Goal: Information Seeking & Learning: Learn about a topic

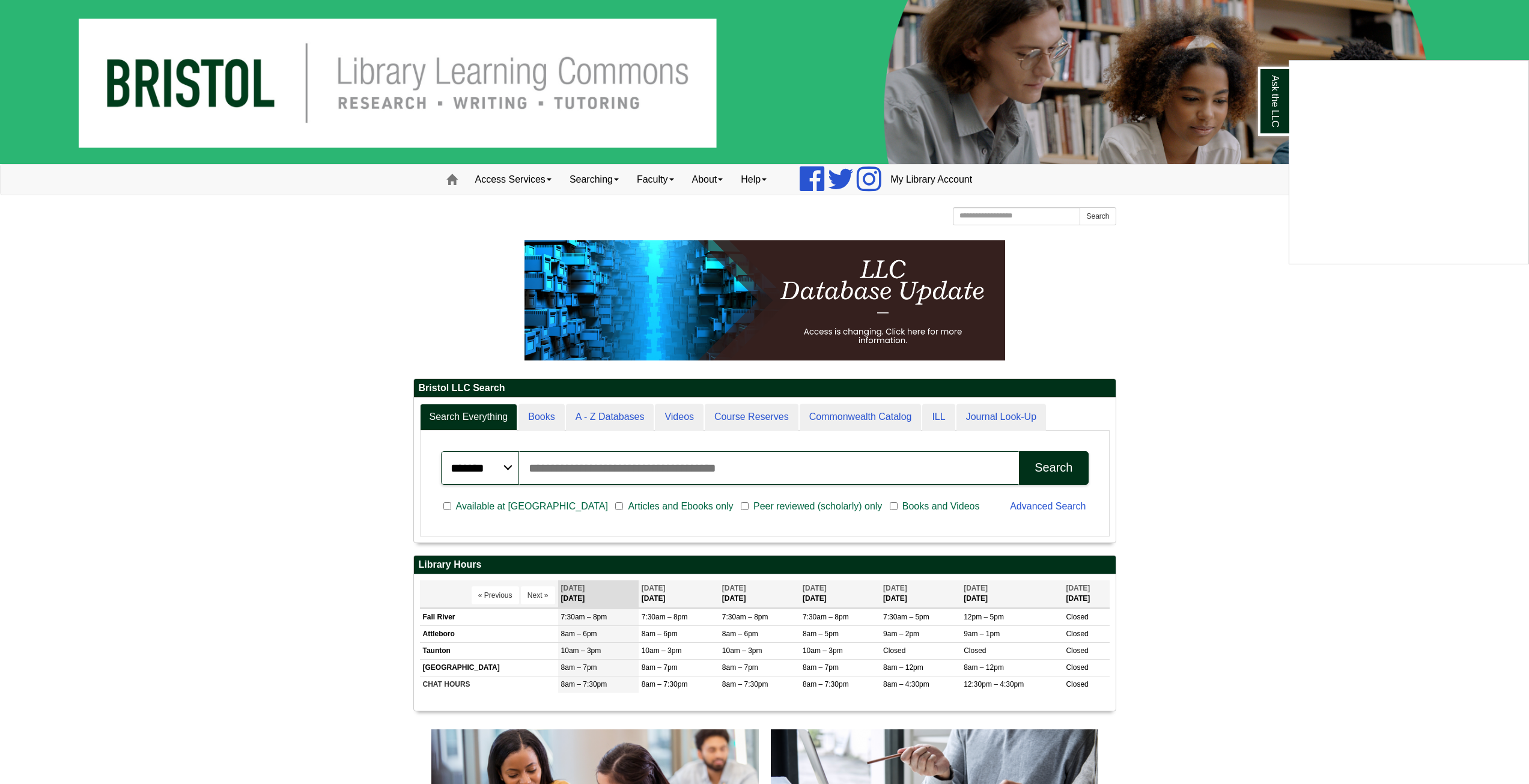
click at [919, 182] on div "Ask the LLC" at bounding box center [764, 392] width 1529 height 784
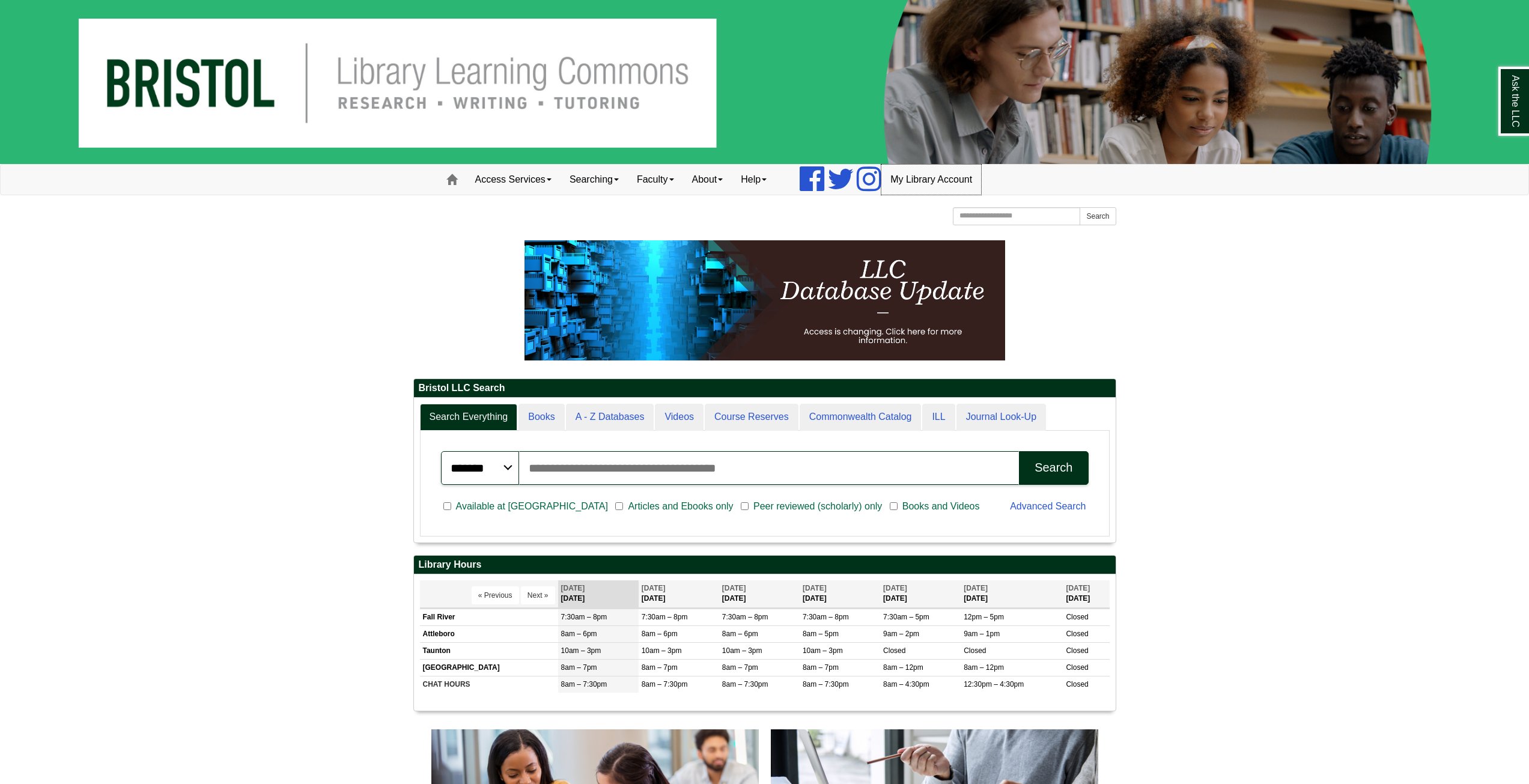
click at [927, 186] on link "My Library Account" at bounding box center [931, 179] width 99 height 30
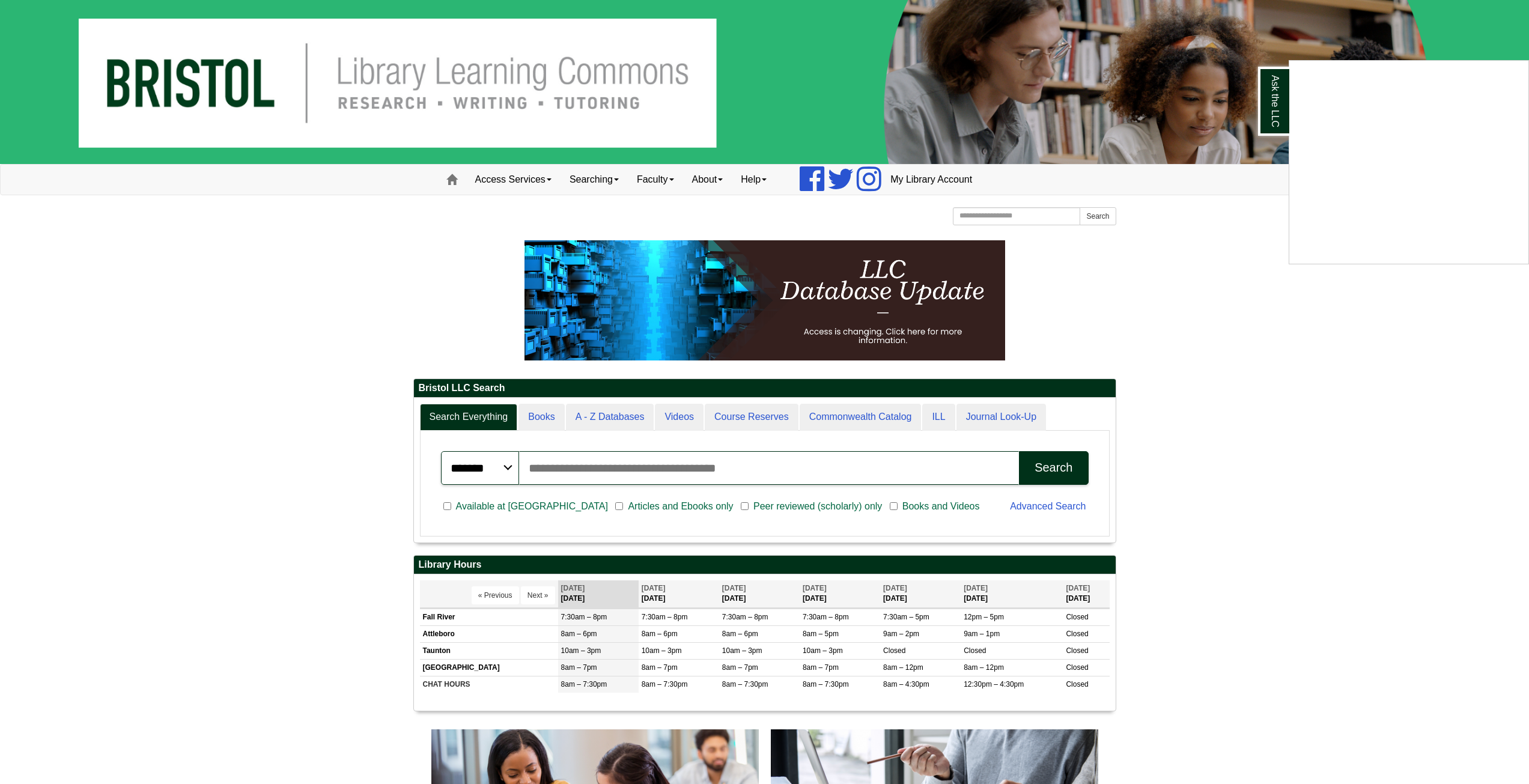
click at [774, 411] on div "Ask the LLC" at bounding box center [764, 392] width 1529 height 784
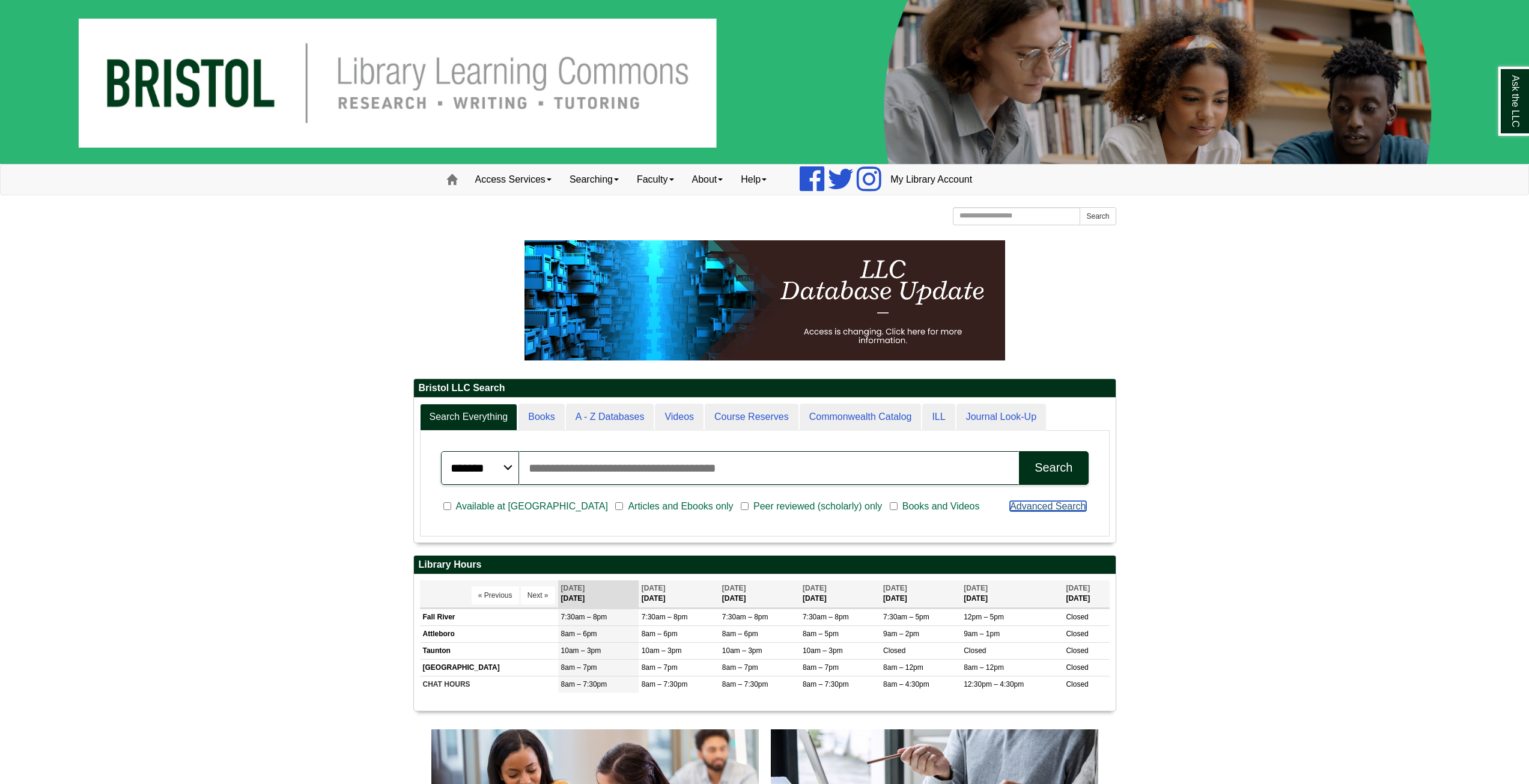
click at [1047, 507] on link "Advanced Search" at bounding box center [1048, 506] width 76 height 10
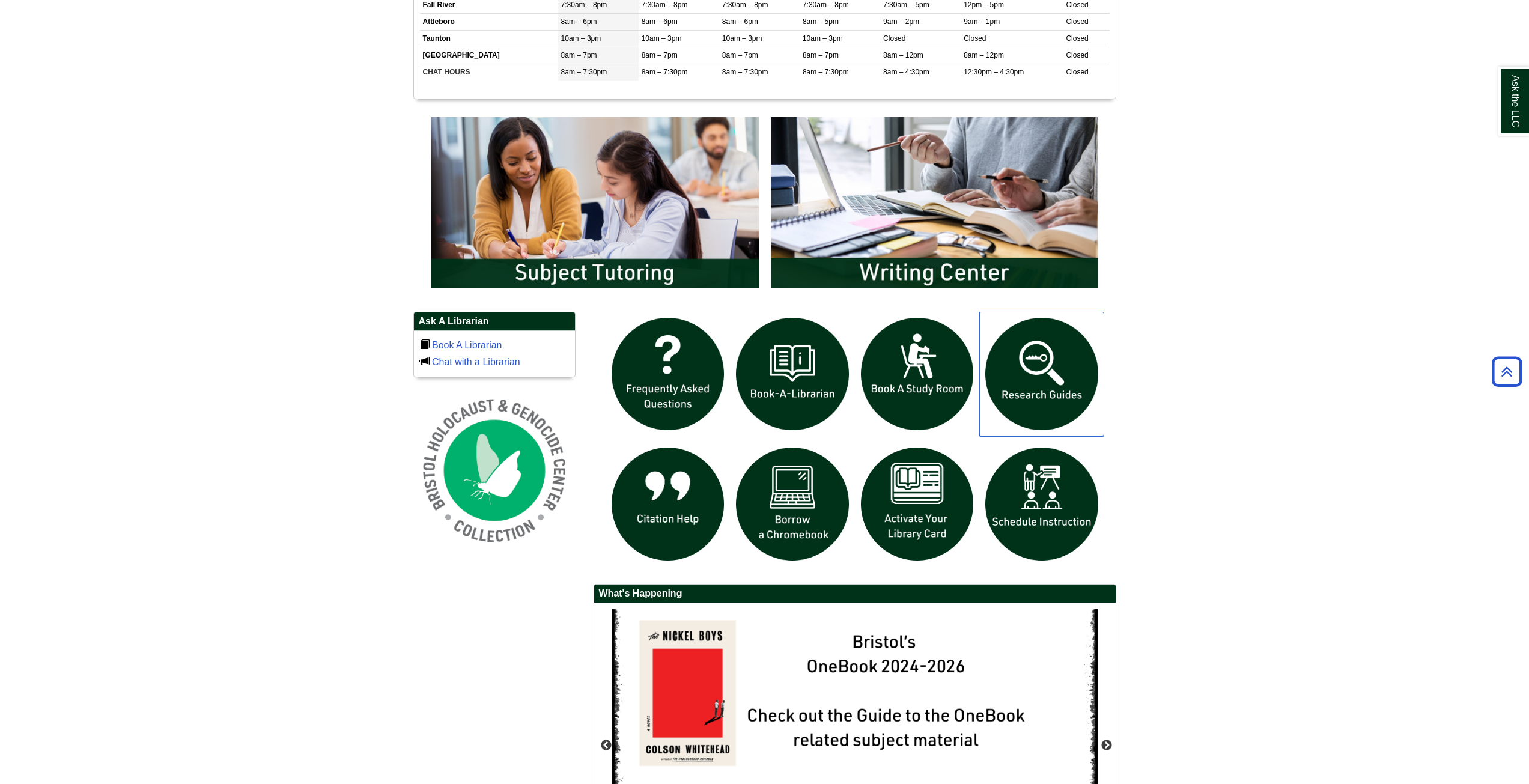
click at [1040, 366] on img "slideshow" at bounding box center [1042, 374] width 125 height 125
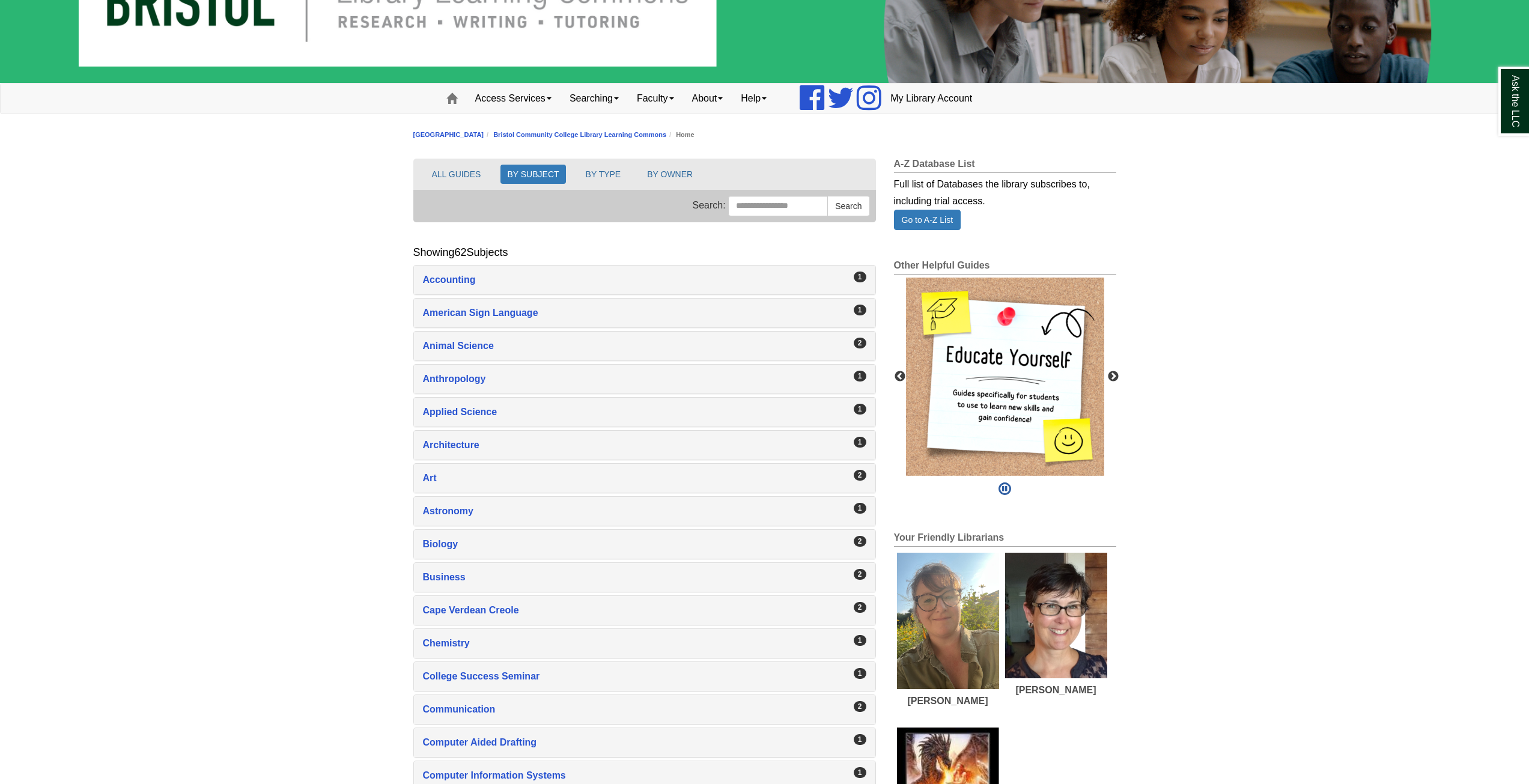
scroll to position [120, 0]
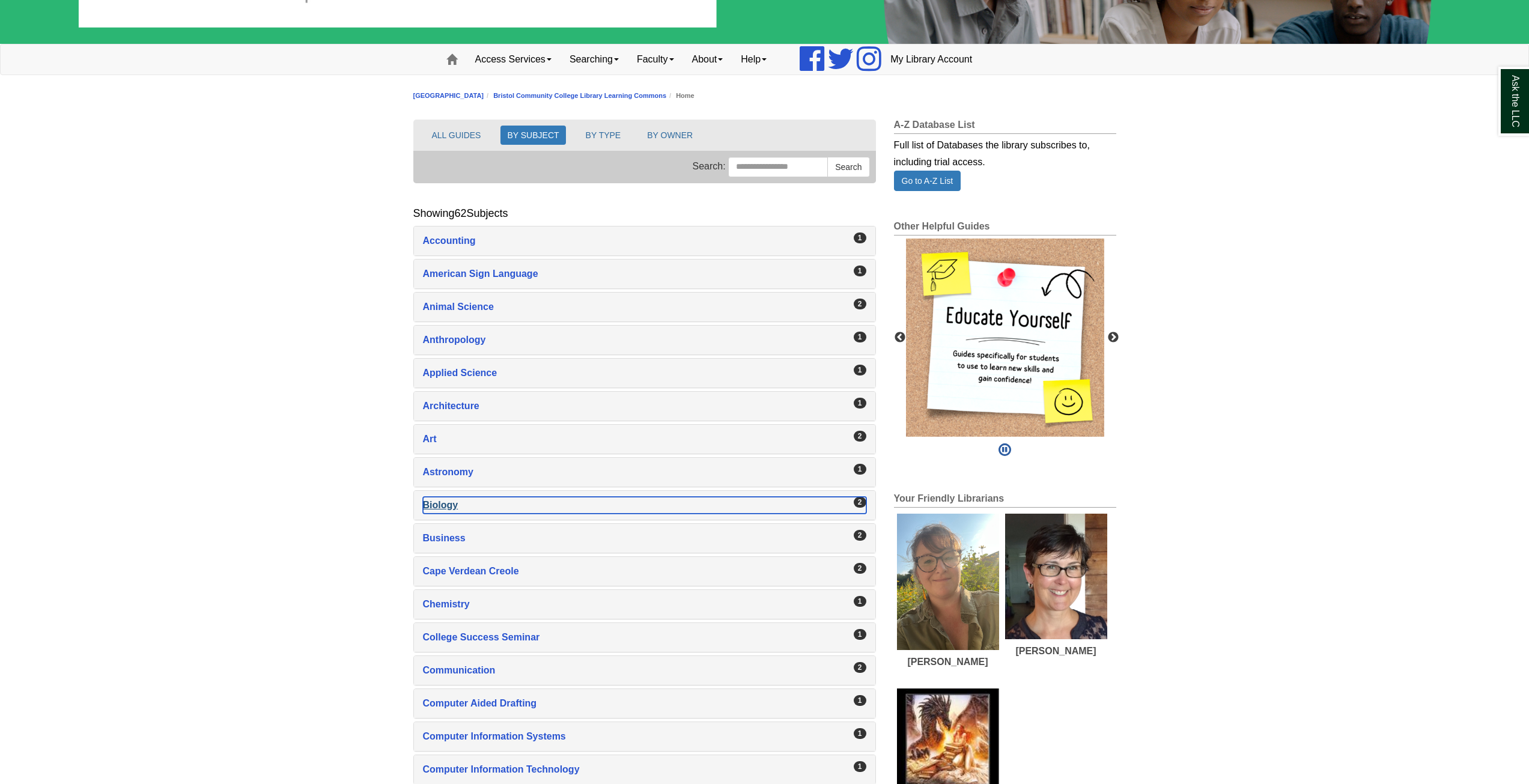
click at [433, 502] on div "Biology , 2 guides" at bounding box center [645, 505] width 444 height 17
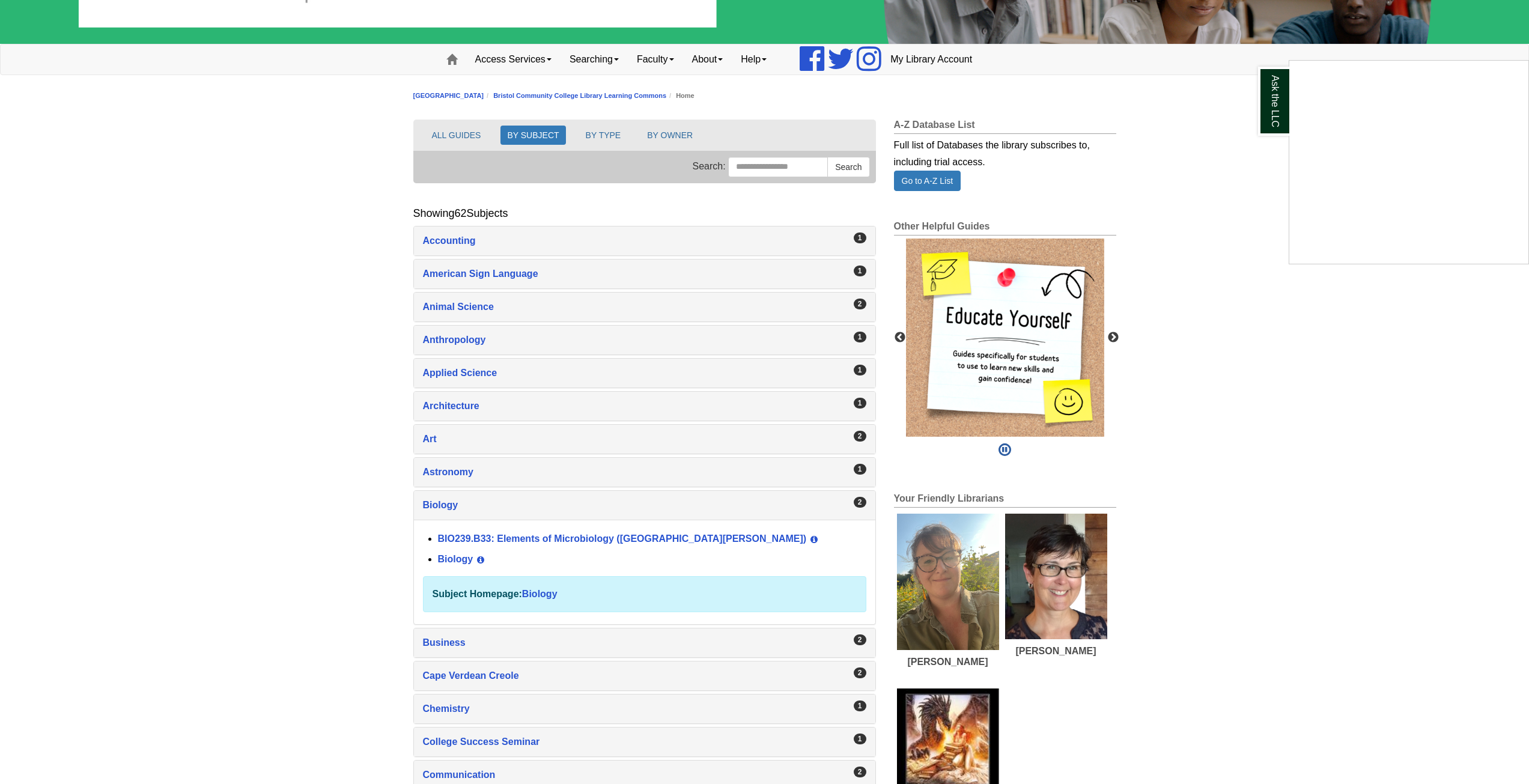
click at [433, 507] on div "Ask the LLC" at bounding box center [764, 392] width 1529 height 784
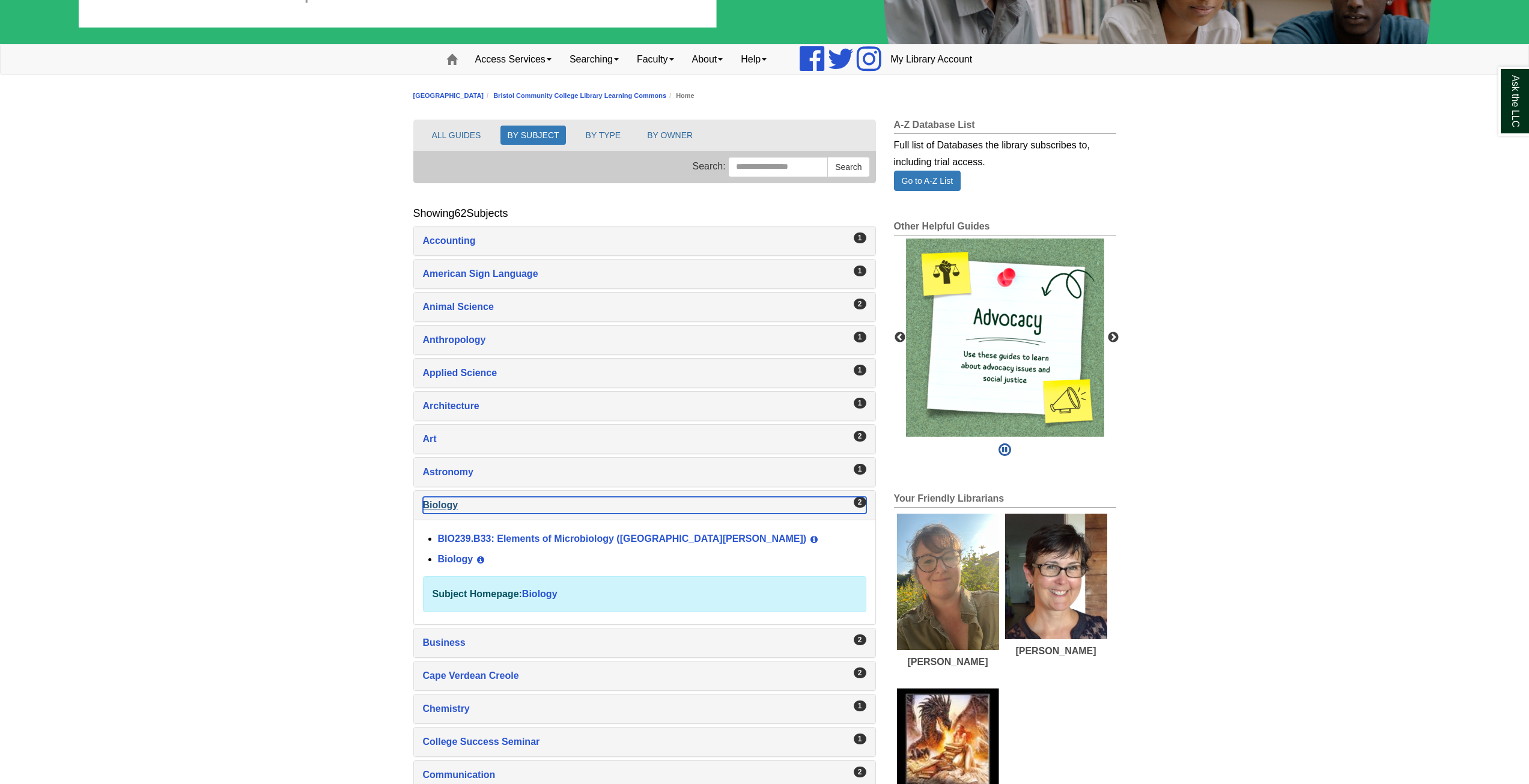
click at [433, 504] on div "Biology , 2 guides" at bounding box center [645, 505] width 444 height 17
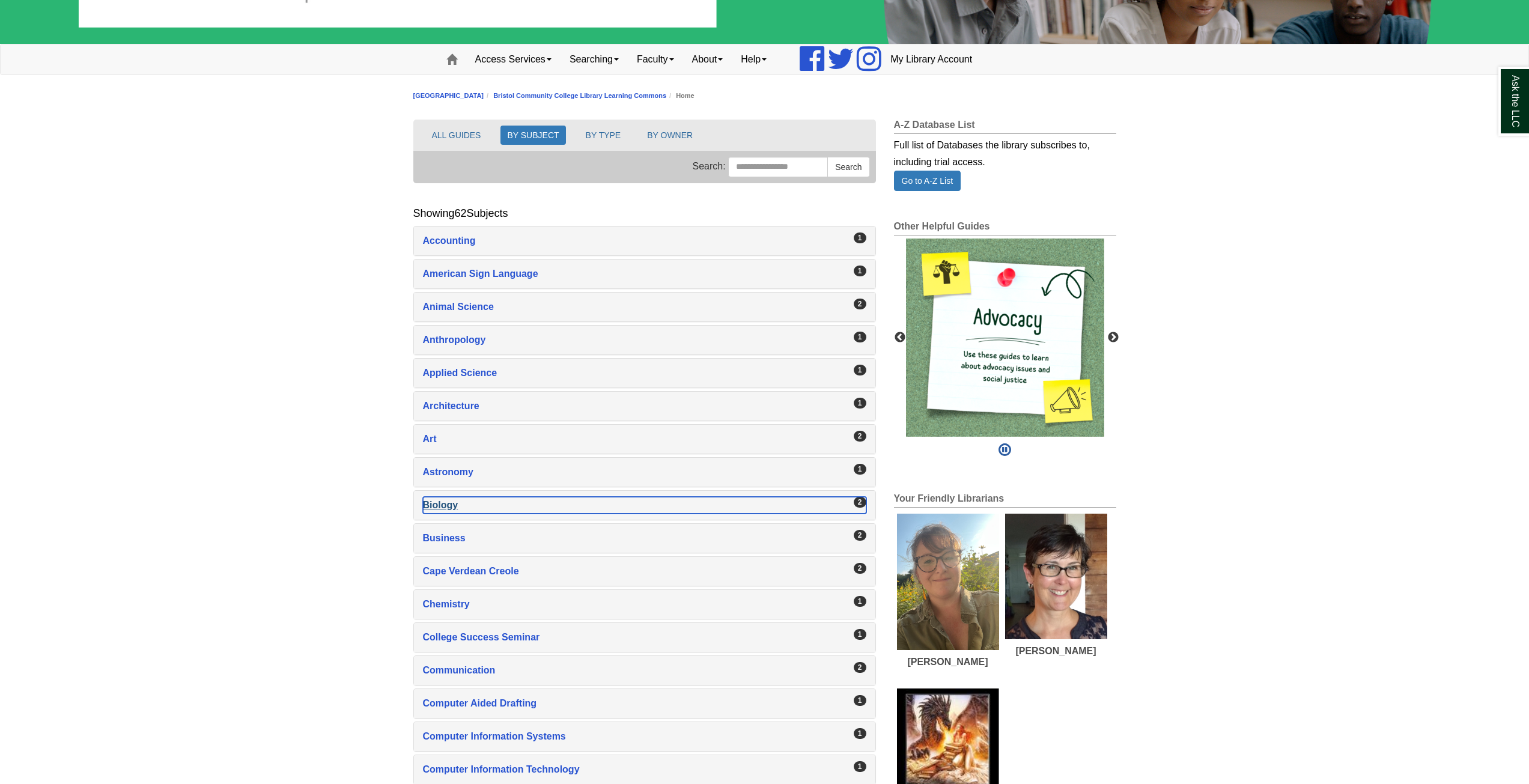
click at [441, 508] on div "Biology , 2 guides" at bounding box center [645, 505] width 444 height 17
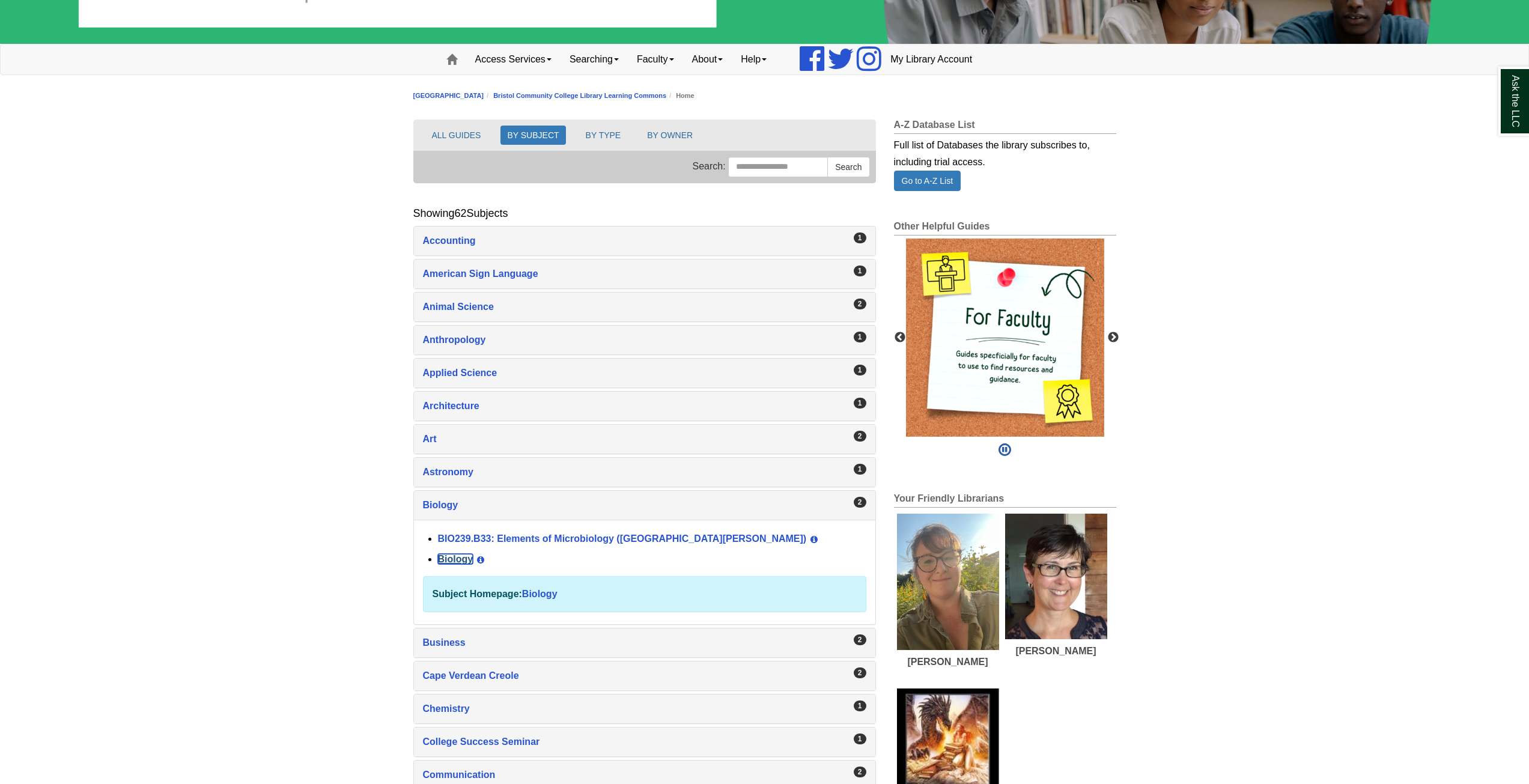
click at [453, 558] on link "Biology" at bounding box center [455, 559] width 35 height 10
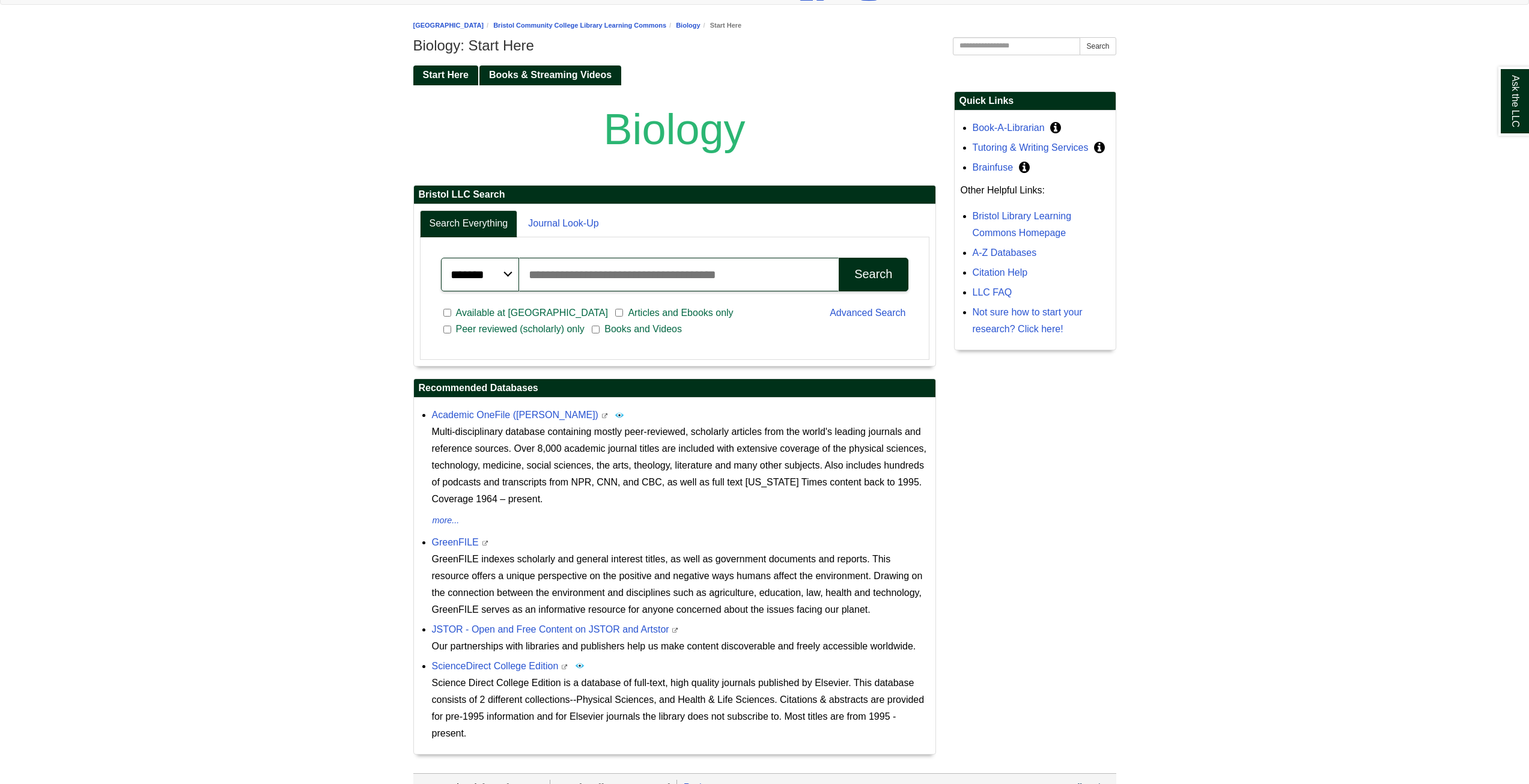
scroll to position [225, 0]
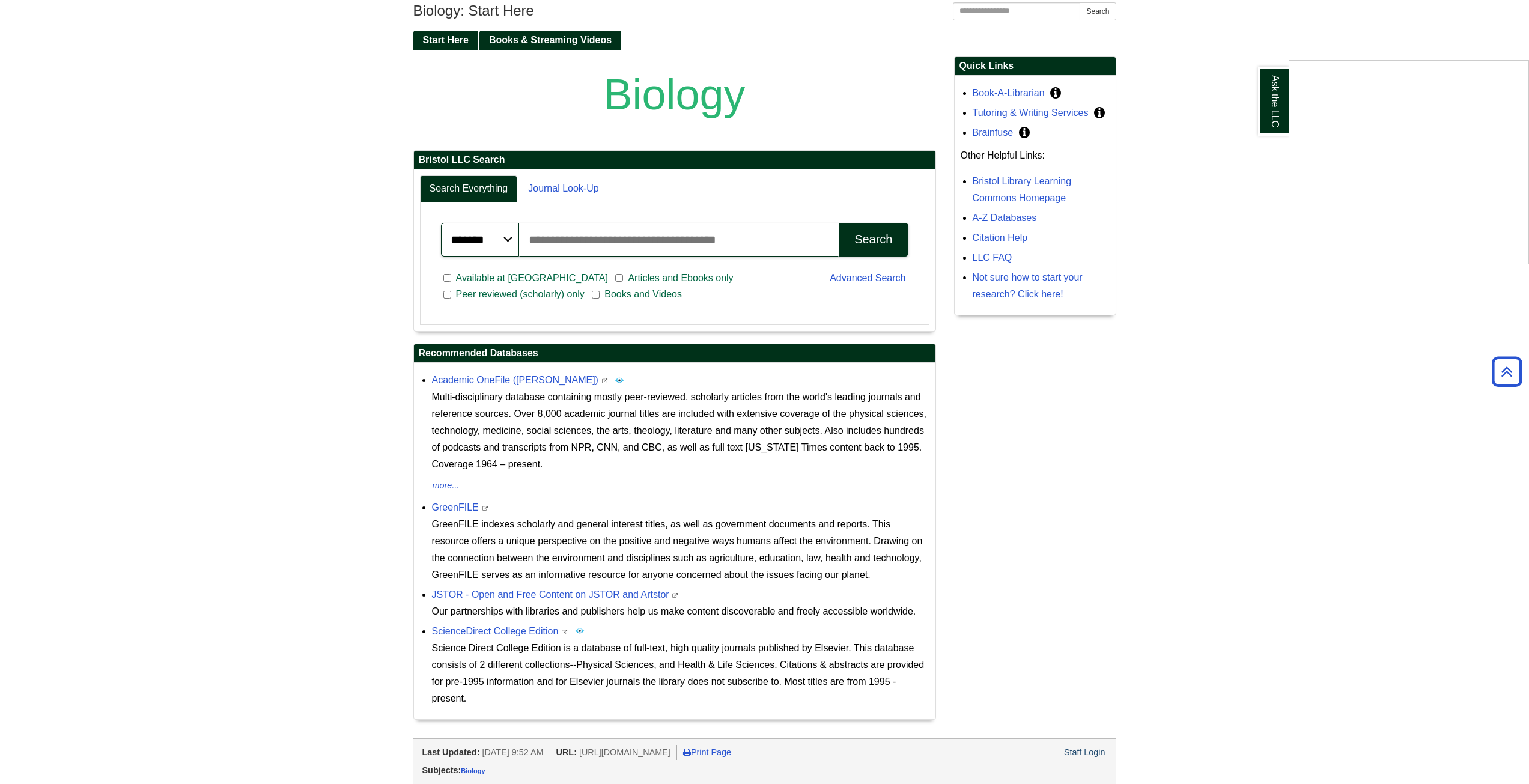
click at [443, 630] on div "Ask the LLC" at bounding box center [764, 392] width 1529 height 784
click at [464, 631] on link "ScienceDirect College Edition" at bounding box center [495, 631] width 126 height 10
